Goal: Task Accomplishment & Management: Complete application form

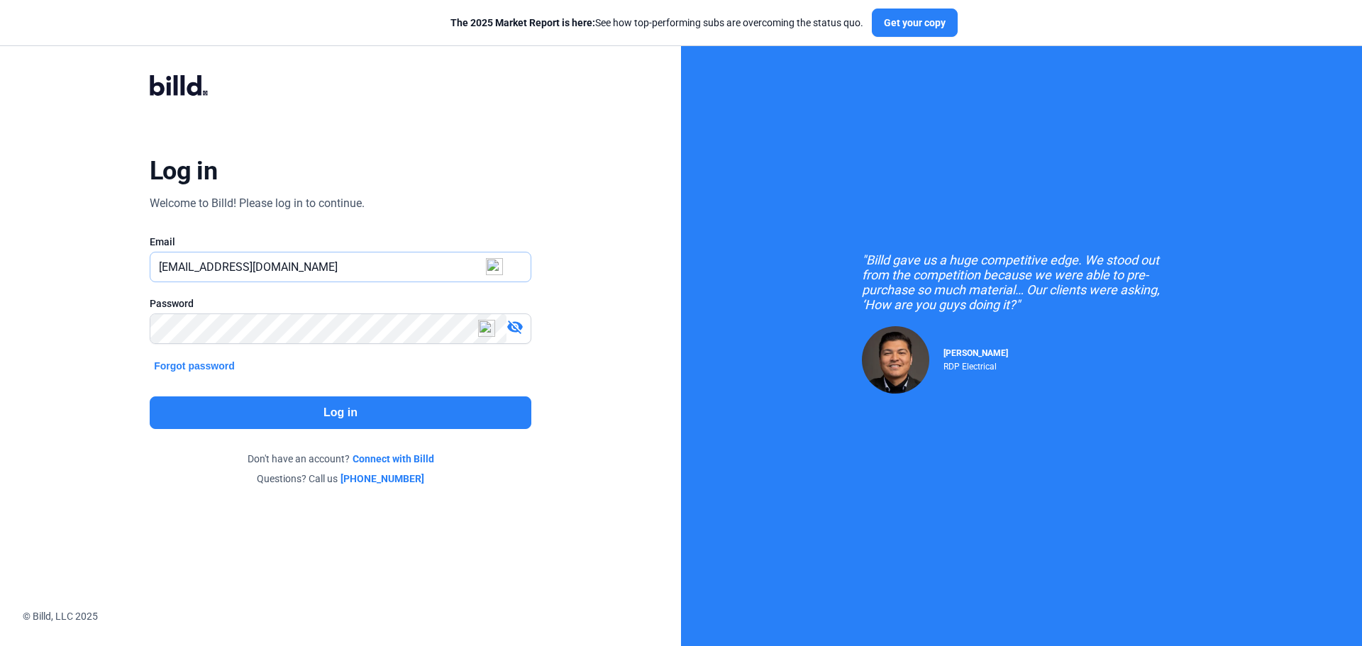
drag, startPoint x: 185, startPoint y: 266, endPoint x: 307, endPoint y: 258, distance: 123.0
click at [307, 260] on input "[EMAIL_ADDRESS][DOMAIN_NAME]" at bounding box center [340, 267] width 380 height 29
type input "[PERSON_NAME][EMAIL_ADDRESS][DOMAIN_NAME]"
click at [197, 414] on button "Log in" at bounding box center [341, 413] width 382 height 33
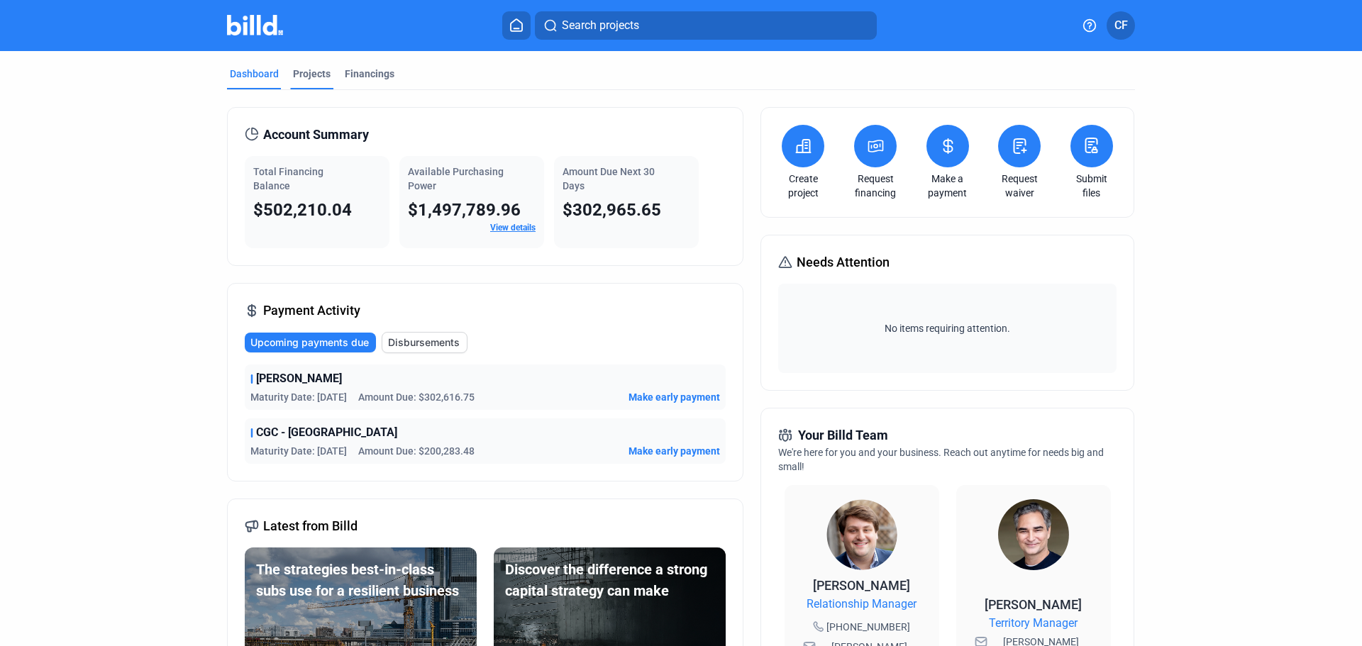
click at [300, 75] on div "Projects" at bounding box center [312, 74] width 38 height 14
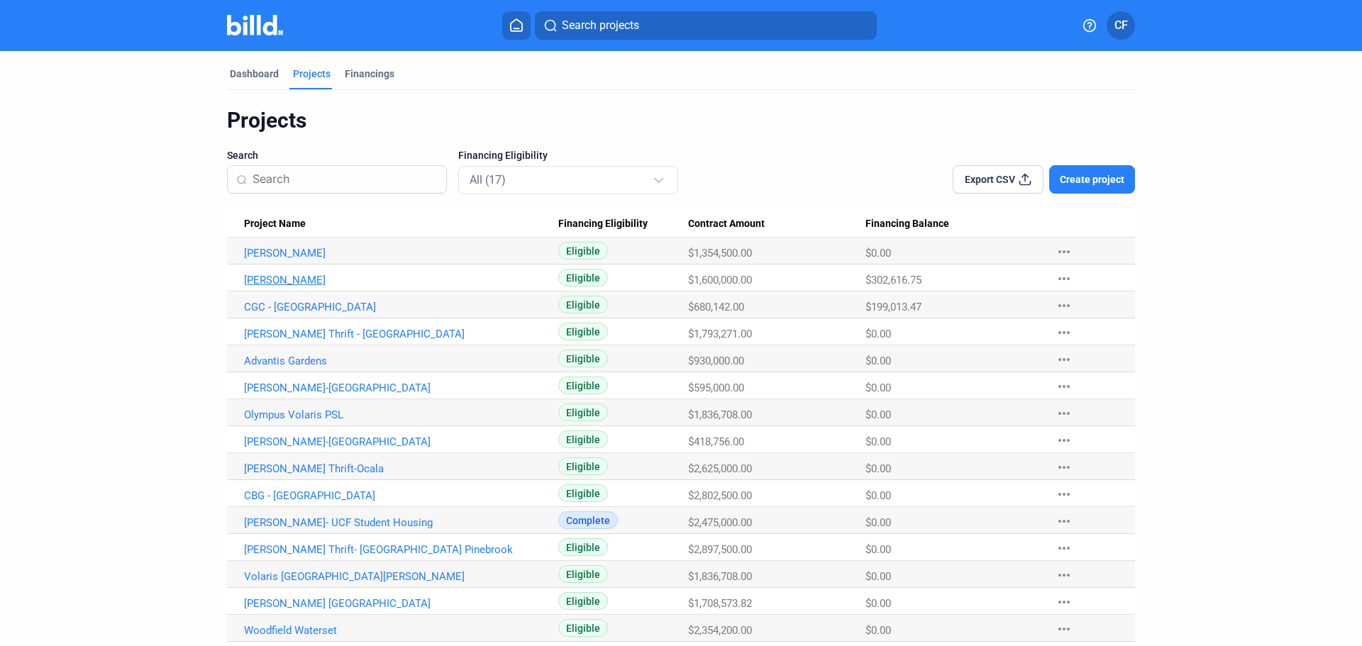
click at [273, 260] on link "[PERSON_NAME]" at bounding box center [401, 253] width 314 height 13
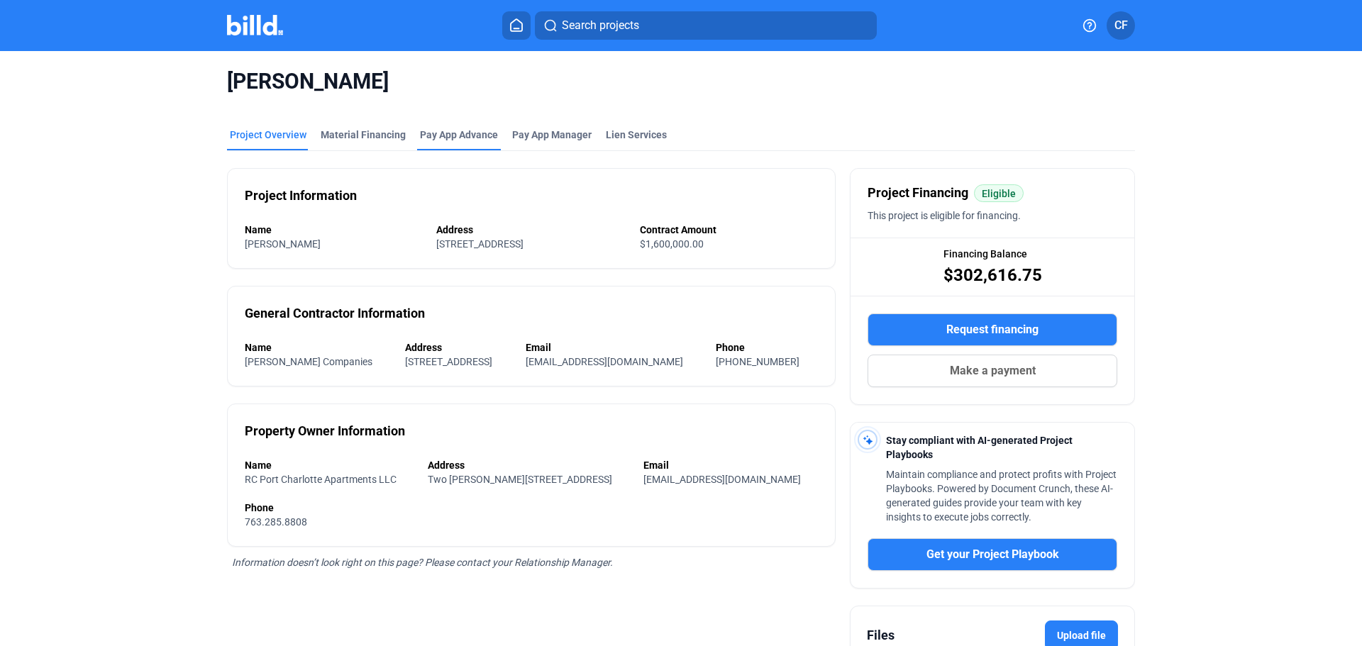
click at [441, 133] on div "Pay App Advance" at bounding box center [459, 135] width 78 height 14
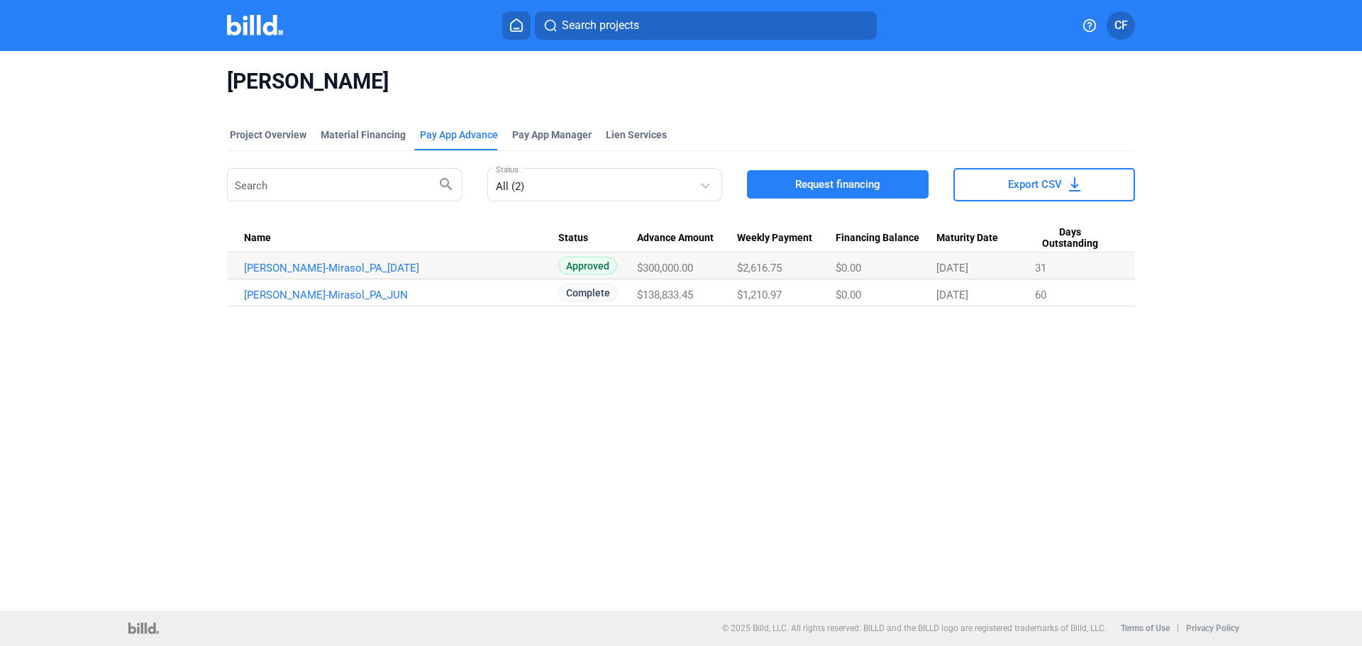
click at [817, 182] on span "Request financing" at bounding box center [837, 184] width 85 height 14
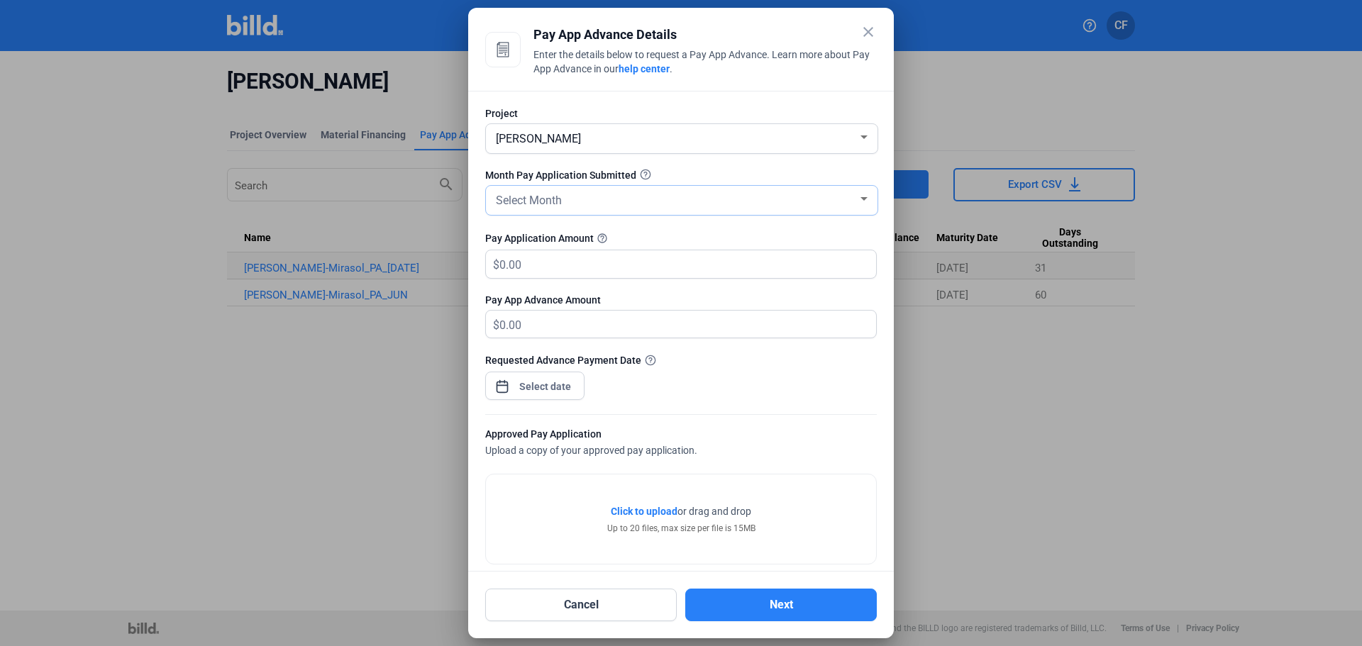
click at [845, 199] on div "Select Month" at bounding box center [675, 199] width 365 height 20
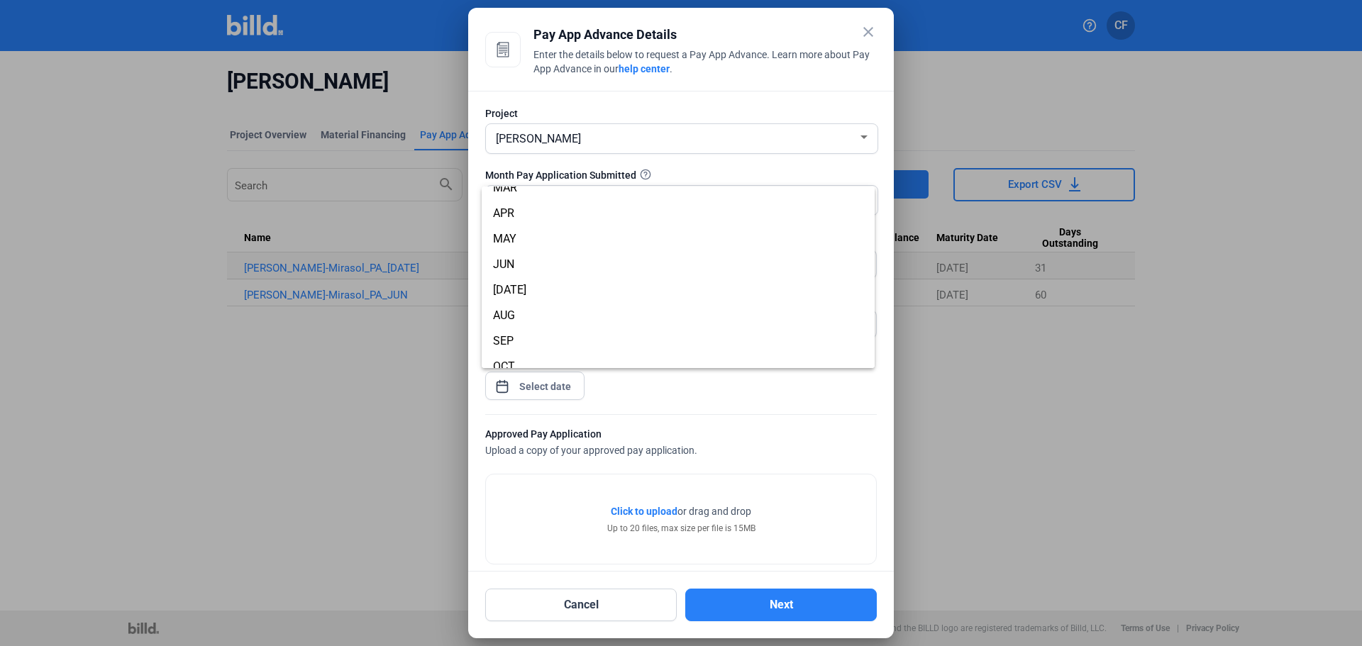
scroll to position [70, 0]
click at [526, 303] on span "AUG" at bounding box center [678, 308] width 370 height 26
click at [539, 265] on input "text" at bounding box center [680, 265] width 360 height 28
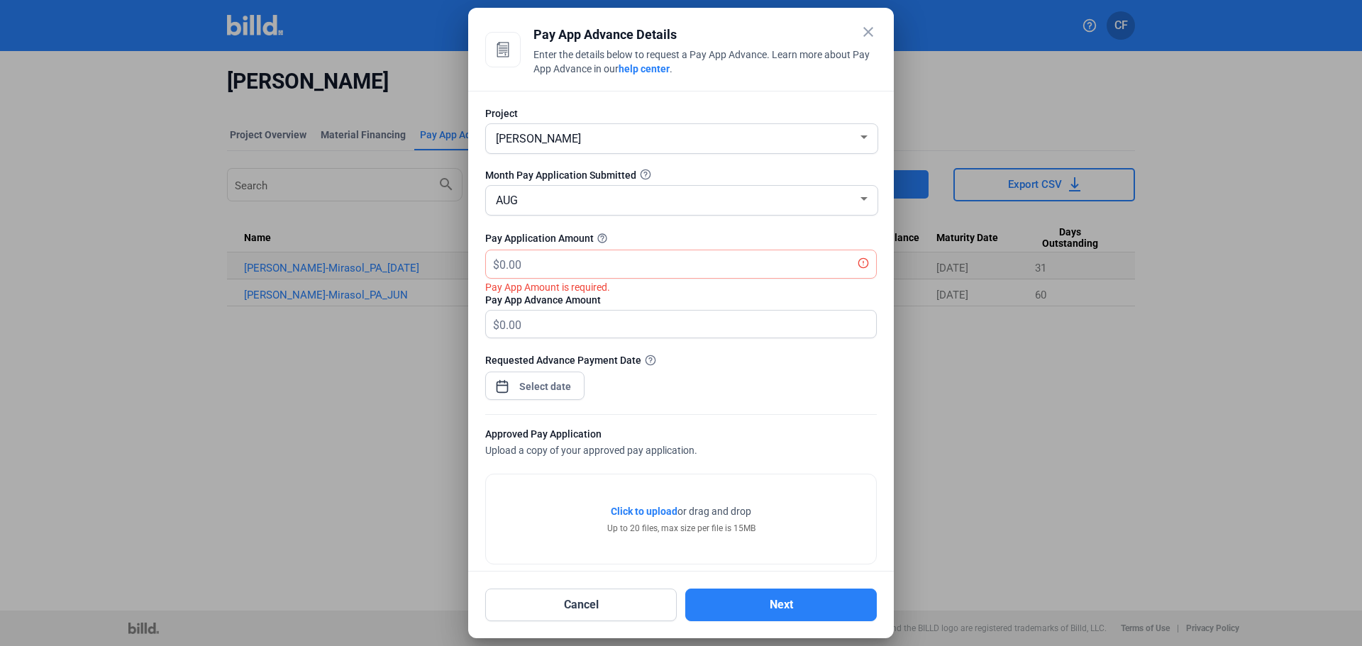
click at [805, 389] on div "Requested Advance Payment Date" at bounding box center [681, 384] width 392 height 62
click at [540, 262] on input "text" at bounding box center [688, 265] width 377 height 28
type input "219,448.13"
click at [536, 392] on div "close Pay App Advance Details Enter the details below to request a Pay App Adva…" at bounding box center [681, 323] width 1362 height 646
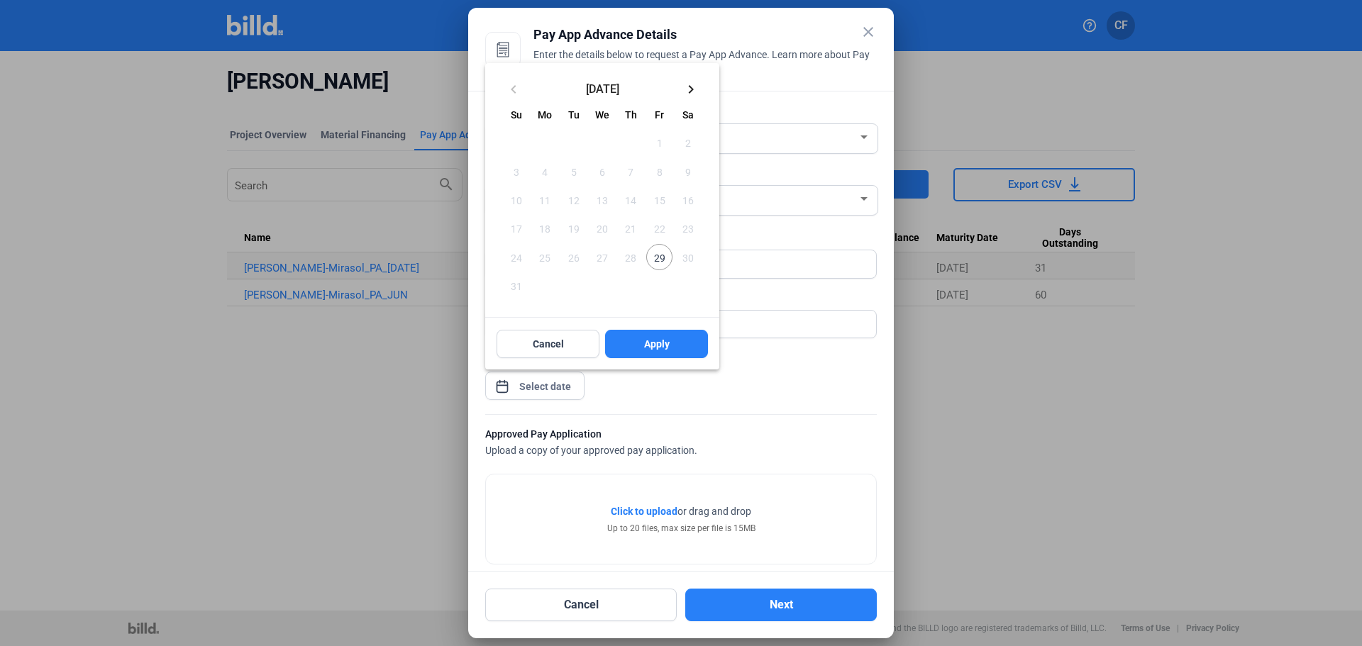
click at [661, 259] on span "29" at bounding box center [659, 257] width 26 height 26
click at [655, 345] on span "Apply" at bounding box center [657, 344] width 26 height 14
click at [649, 336] on button "Apply" at bounding box center [656, 344] width 103 height 28
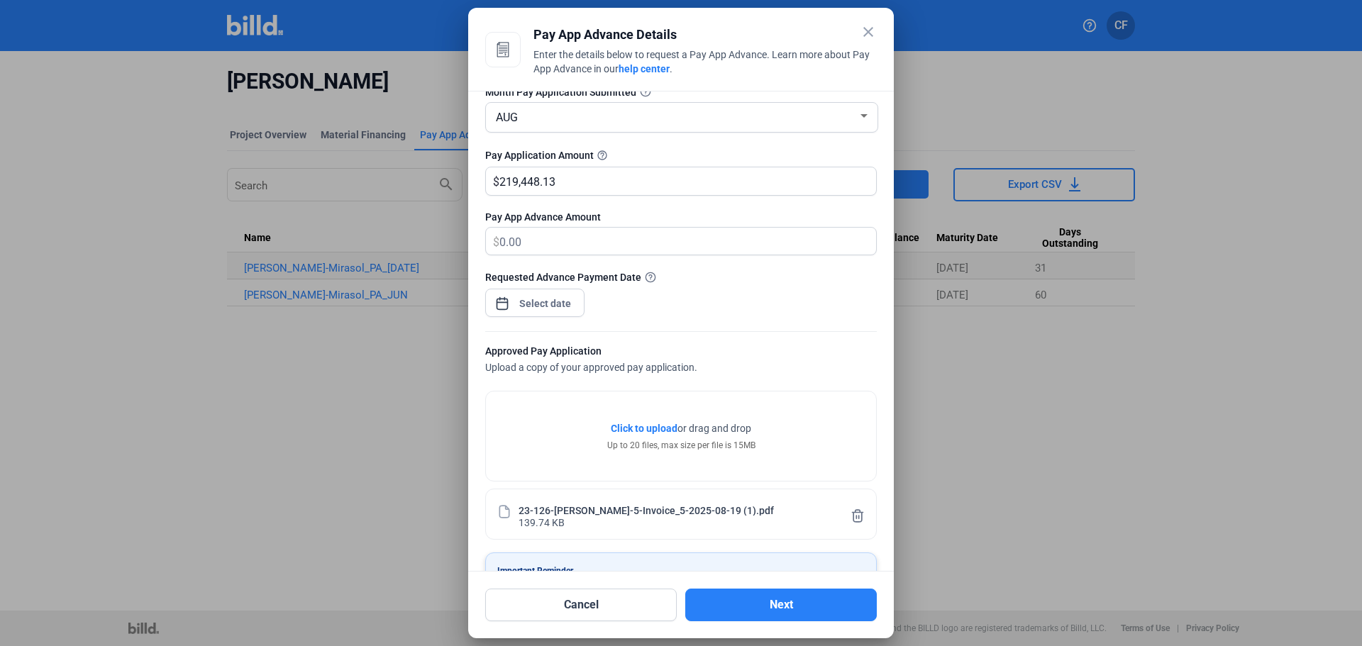
scroll to position [120, 0]
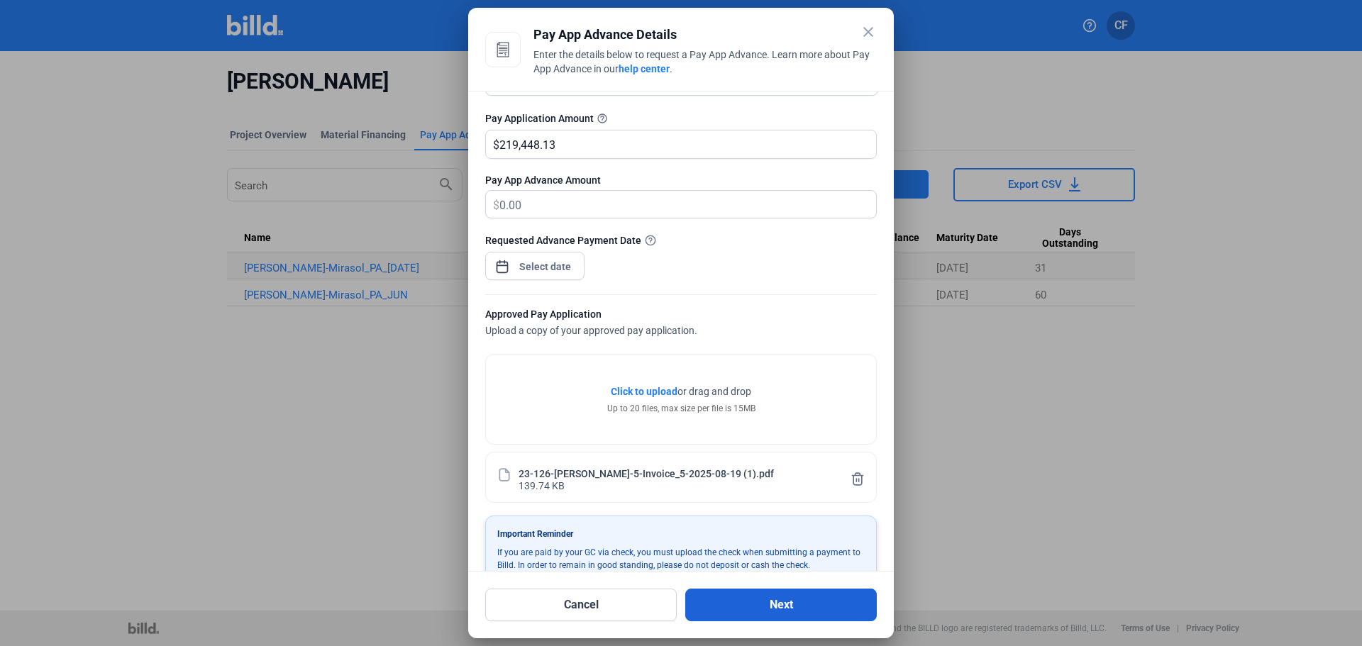
click at [797, 607] on button "Next" at bounding box center [782, 605] width 192 height 33
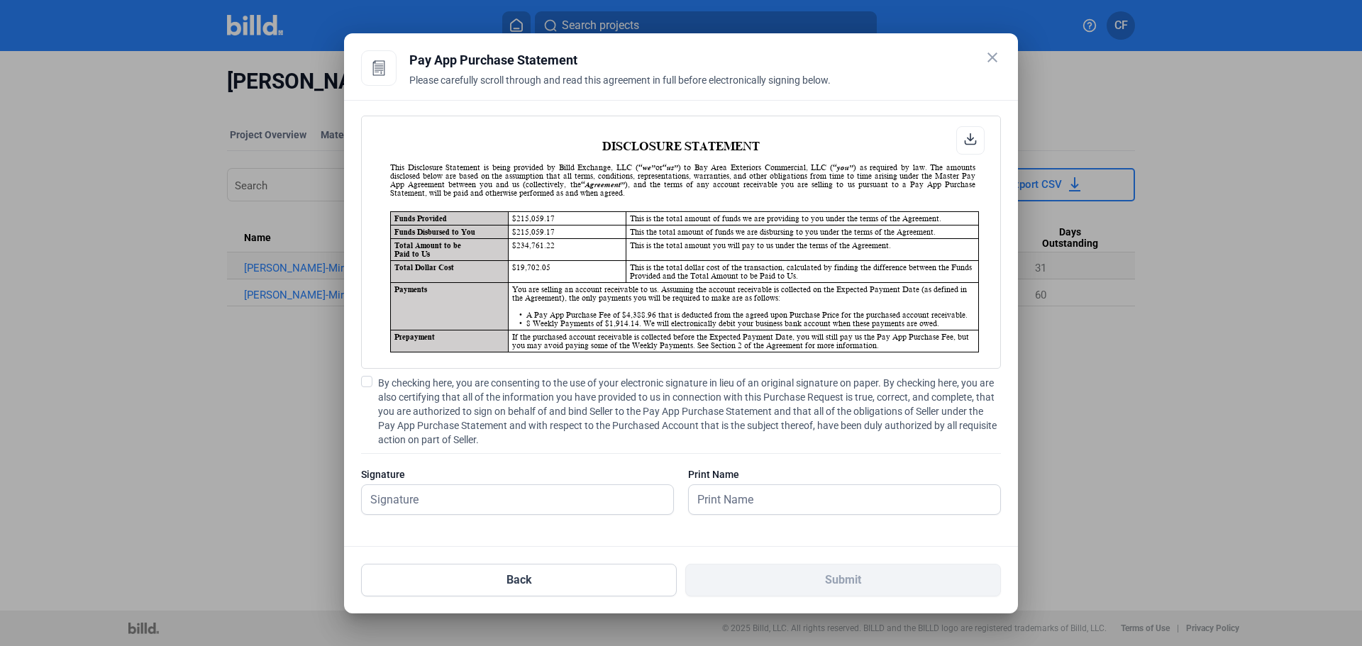
scroll to position [1, 0]
click at [482, 500] on input "text" at bounding box center [518, 499] width 312 height 29
type input "[PERSON_NAME]"
click at [368, 381] on span at bounding box center [366, 381] width 11 height 11
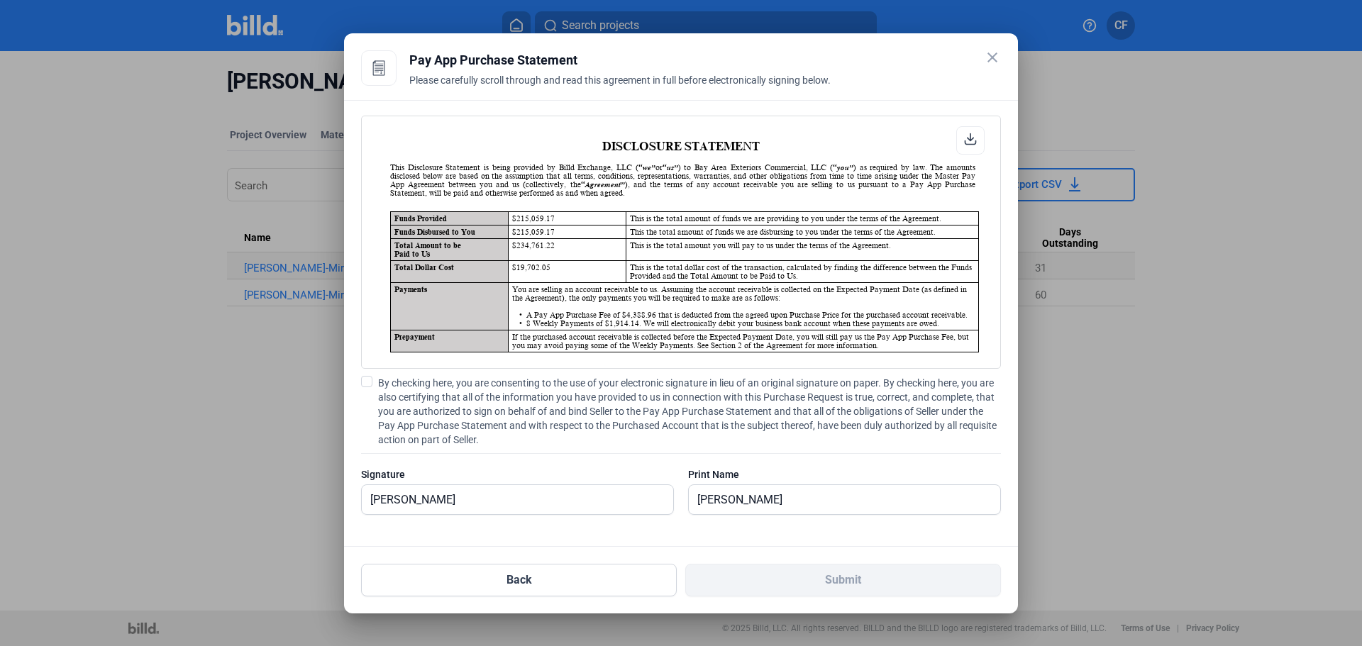
click at [0, 0] on input "By checking here, you are consenting to the use of your electronic signature in…" at bounding box center [0, 0] width 0 height 0
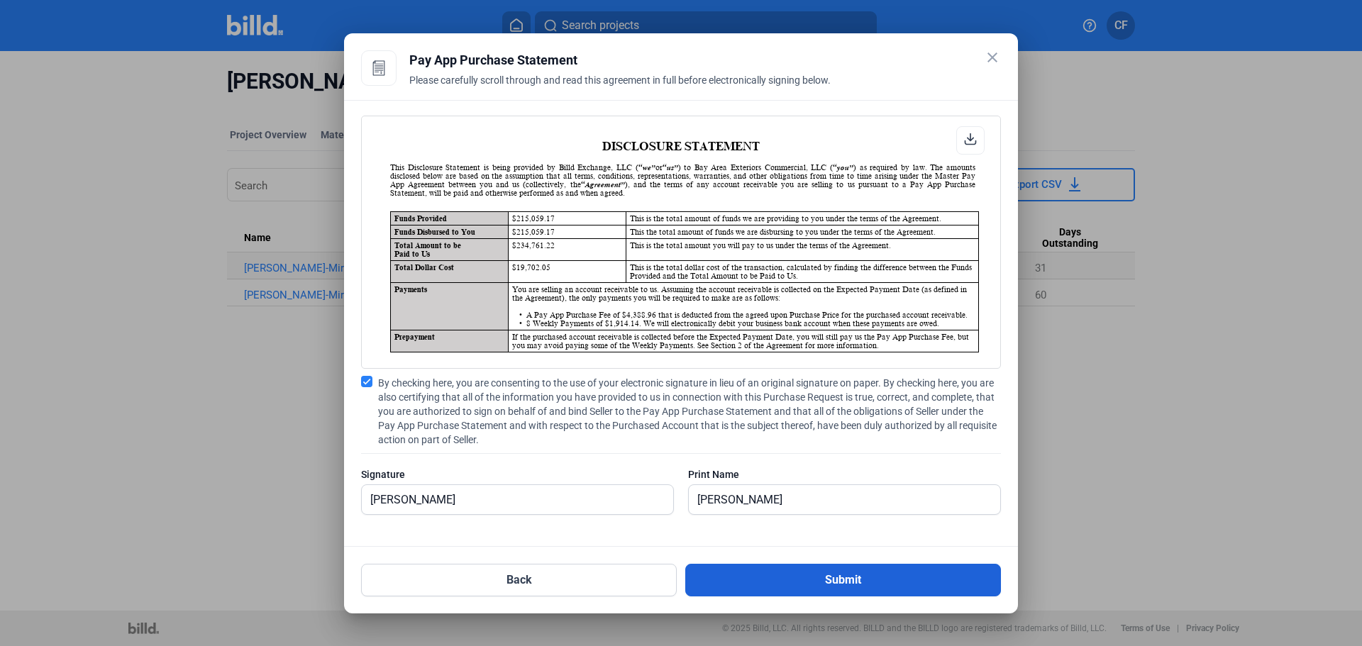
click at [843, 583] on button "Submit" at bounding box center [844, 580] width 316 height 33
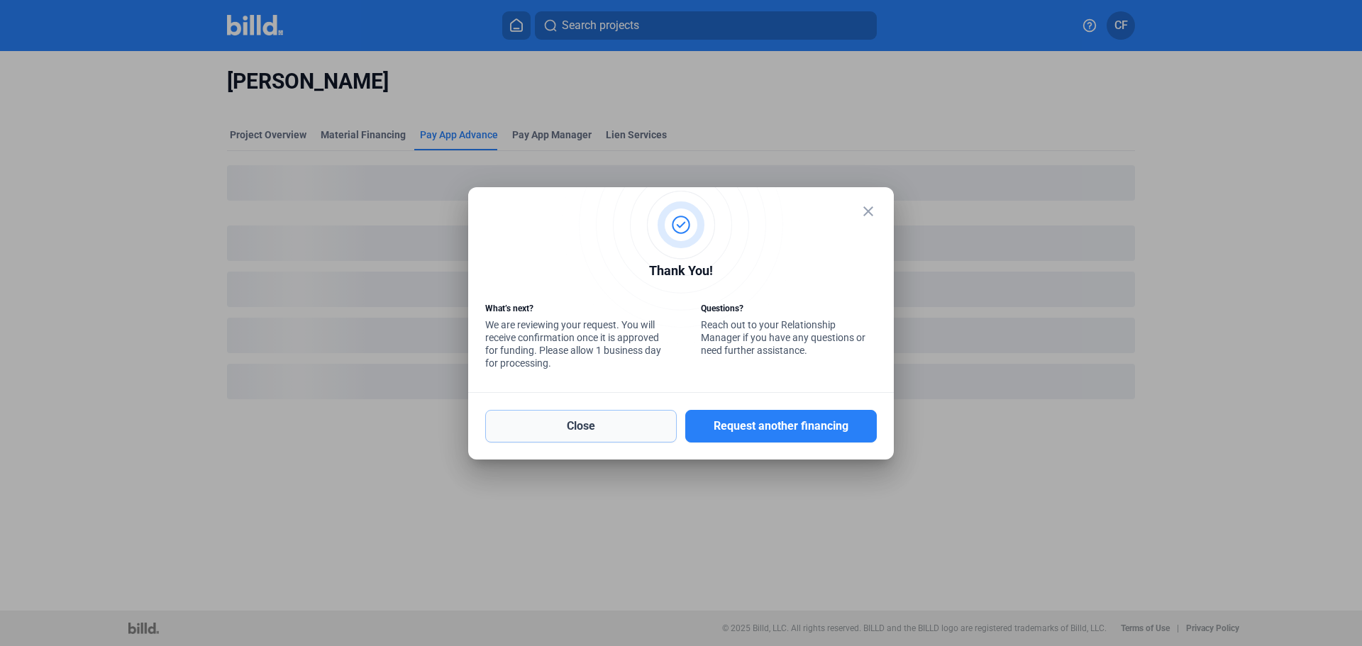
click at [578, 431] on button "Close" at bounding box center [581, 426] width 192 height 33
